Goal: Navigation & Orientation: Go to known website

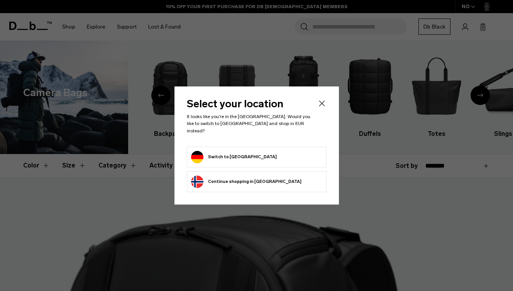
click at [0, 0] on div "Privacy Policy More Information" at bounding box center [0, 0] width 0 height 0
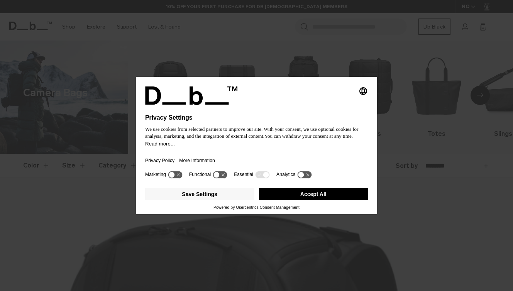
click at [284, 199] on button "Accept All" at bounding box center [313, 194] width 109 height 12
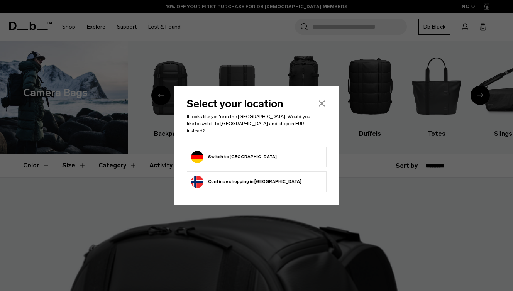
scroll to position [0, 0]
click at [265, 152] on form "Switch to Germany" at bounding box center [256, 157] width 131 height 12
click at [225, 155] on button "Switch to Germany" at bounding box center [234, 157] width 86 height 12
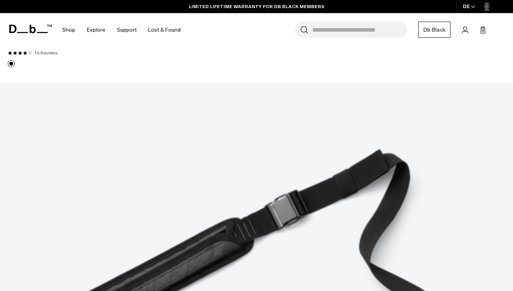
scroll to position [1369, 0]
